Goal: Information Seeking & Learning: Compare options

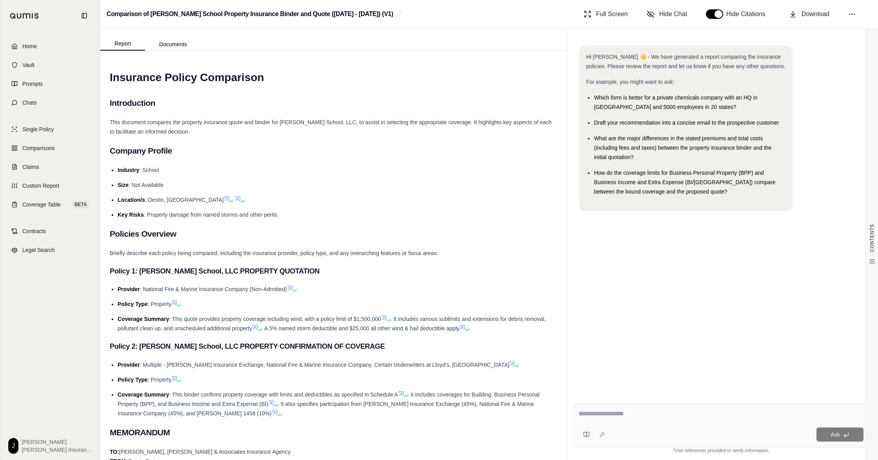
scroll to position [1103, 0]
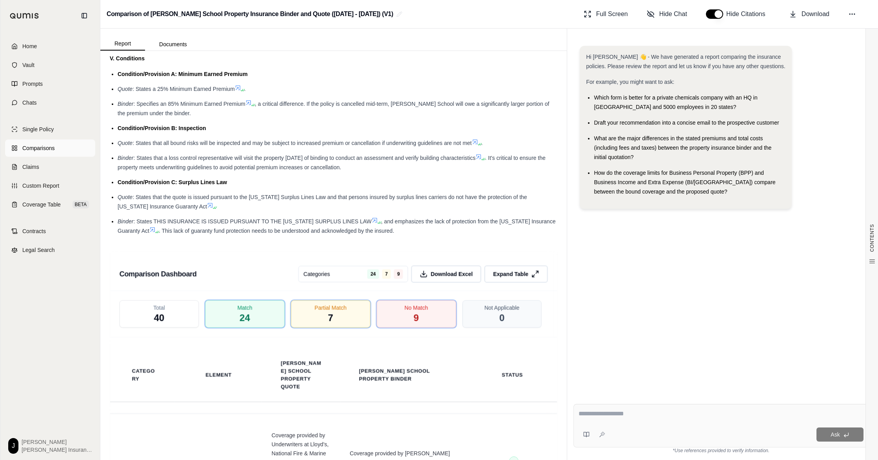
click at [35, 152] on span "Comparisons" at bounding box center [38, 148] width 32 height 8
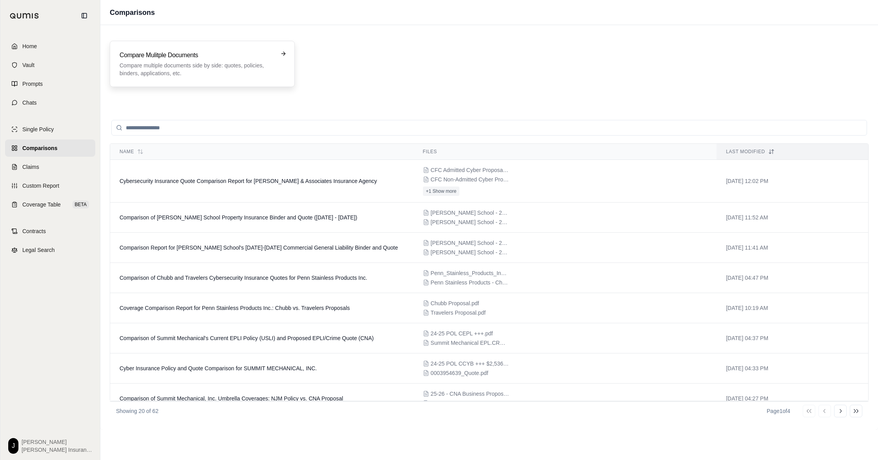
click at [191, 72] on p "Compare multiple documents side by side: quotes, policies, binders, application…" at bounding box center [197, 70] width 154 height 16
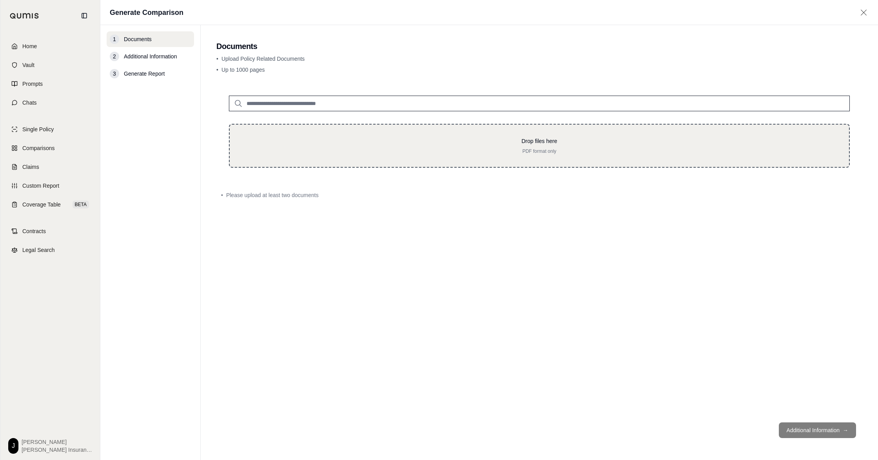
click at [521, 154] on p "PDF format only" at bounding box center [539, 151] width 594 height 6
type input "**********"
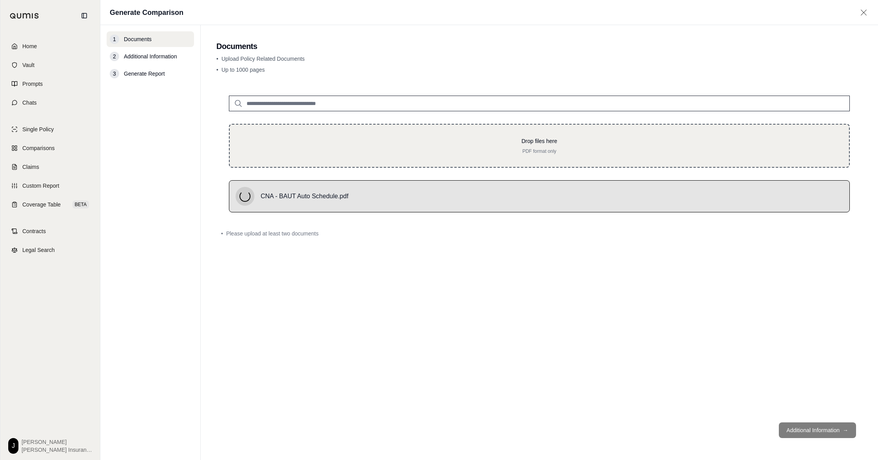
click at [599, 145] on p "Drop files here" at bounding box center [539, 141] width 594 height 8
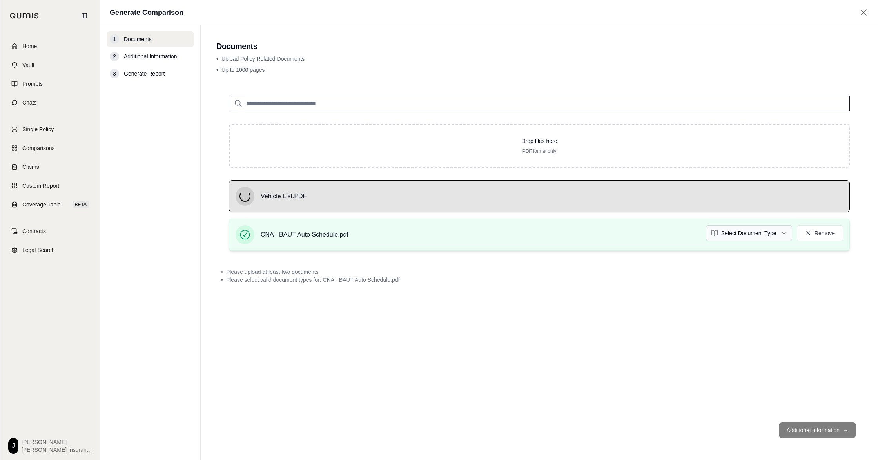
click at [742, 251] on html "Home Vault Prompts Chats Single Policy Comparisons Claims Custom Report Coverag…" at bounding box center [439, 230] width 878 height 460
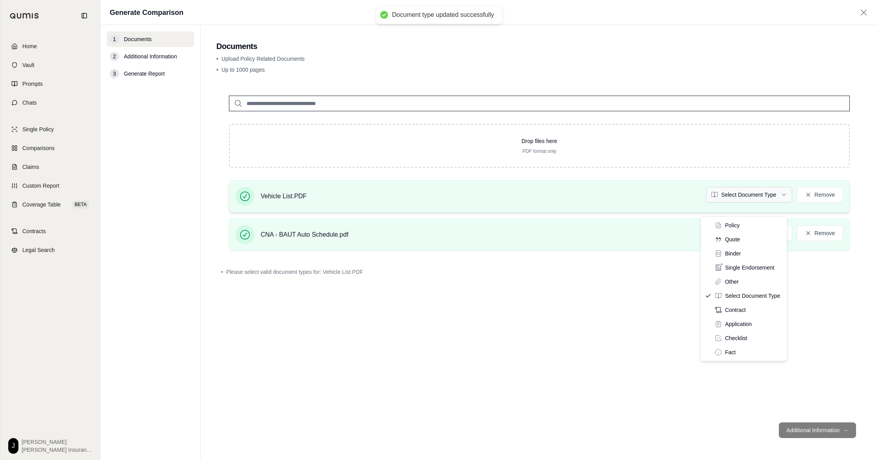
click at [730, 203] on html "Document type updated successfully Home Vault Prompts Chats Single Policy Compa…" at bounding box center [439, 230] width 878 height 460
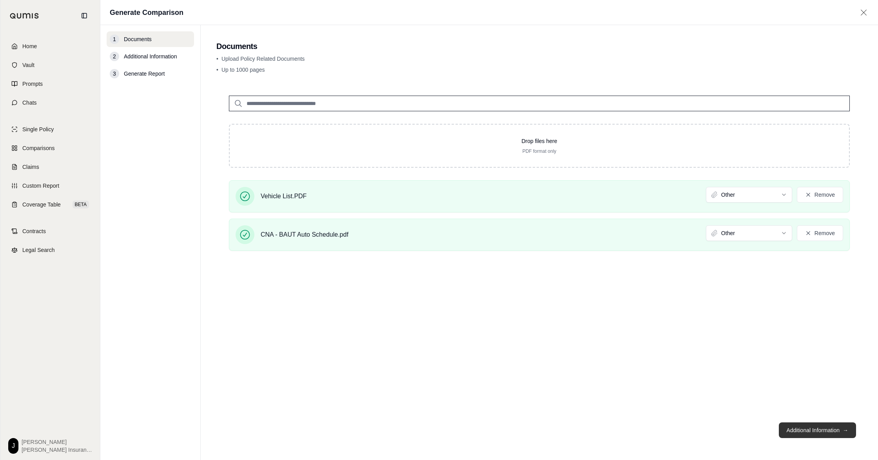
click at [815, 433] on button "Additional Information →" at bounding box center [817, 431] width 77 height 16
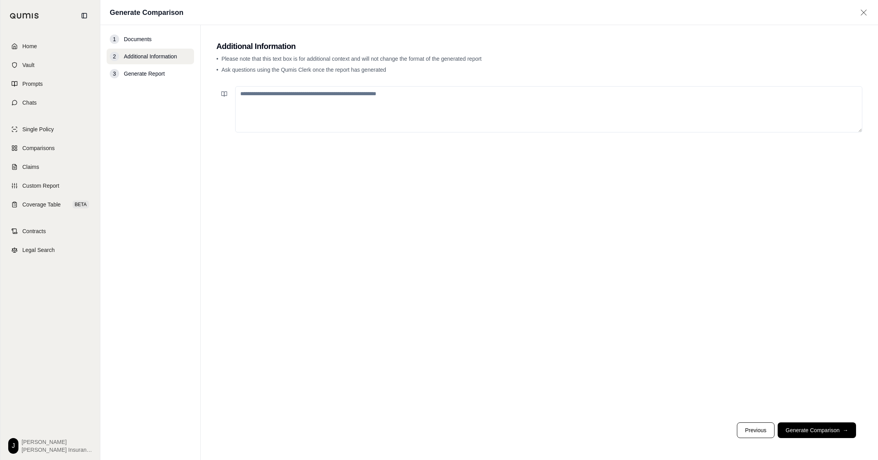
click at [378, 118] on textarea at bounding box center [548, 109] width 627 height 46
type textarea "**********"
click at [828, 430] on button "Generate Comparison →" at bounding box center [817, 431] width 78 height 16
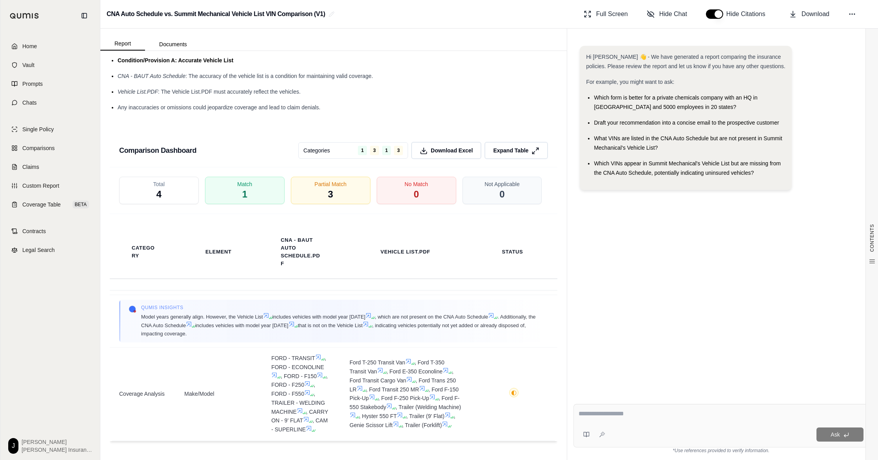
scroll to position [780, 0]
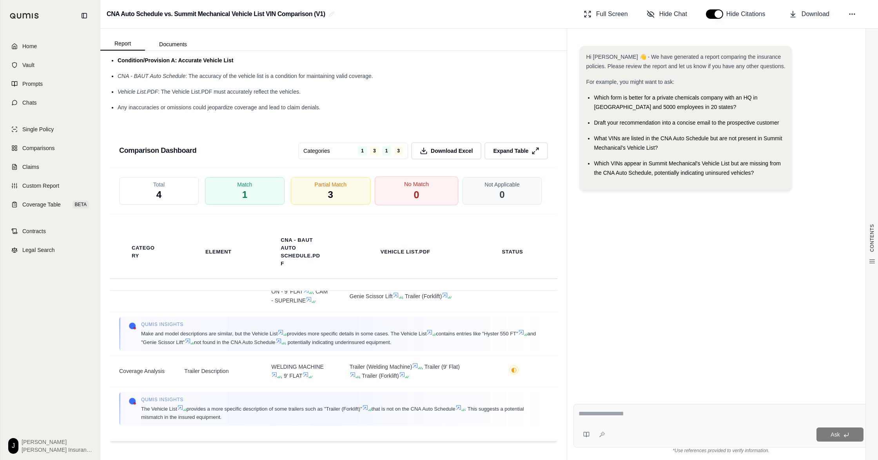
click at [414, 201] on span "0" at bounding box center [416, 194] width 5 height 13
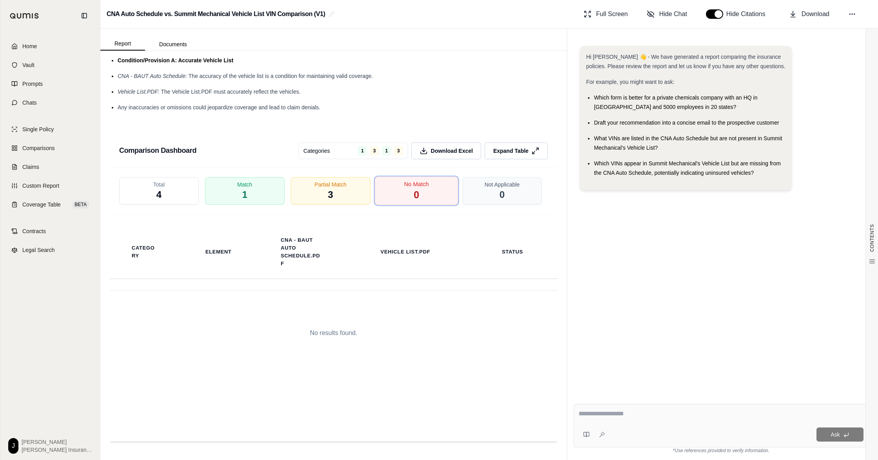
scroll to position [0, 0]
click at [642, 412] on textarea at bounding box center [721, 414] width 285 height 10
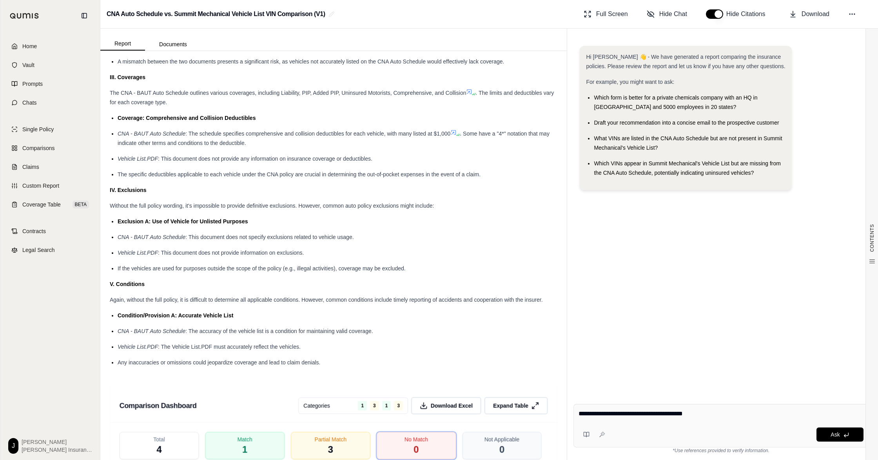
scroll to position [866, 0]
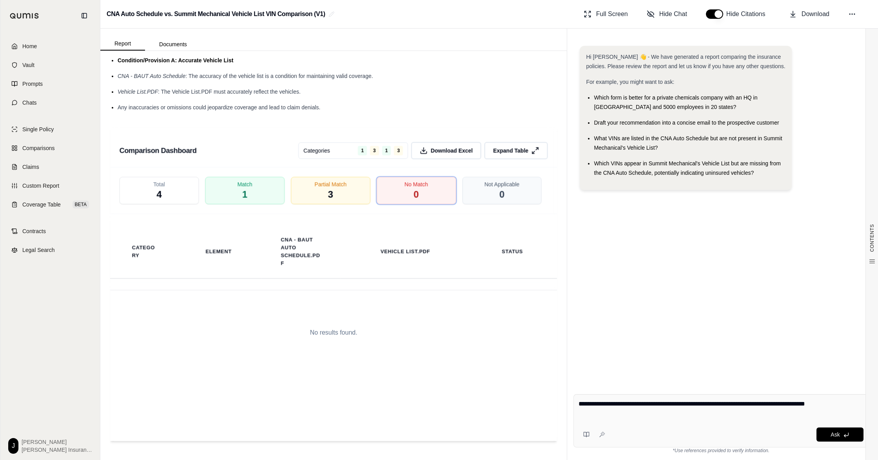
type textarea "**********"
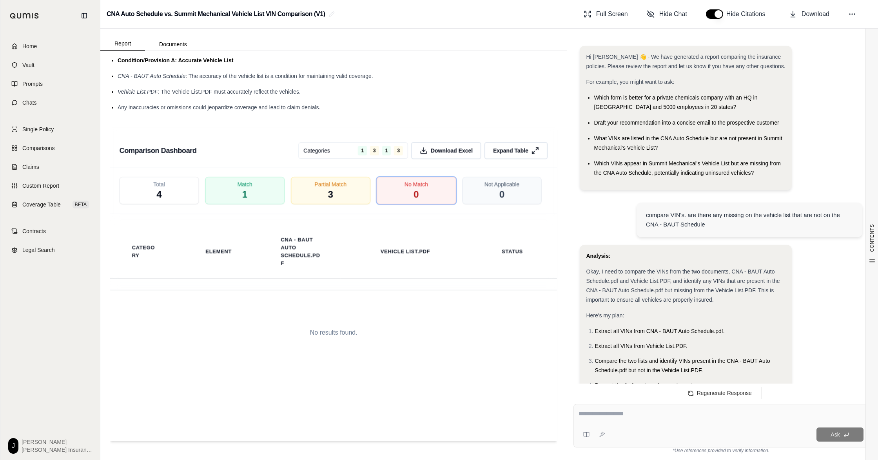
scroll to position [1193, 0]
